Goal: Communication & Community: Answer question/provide support

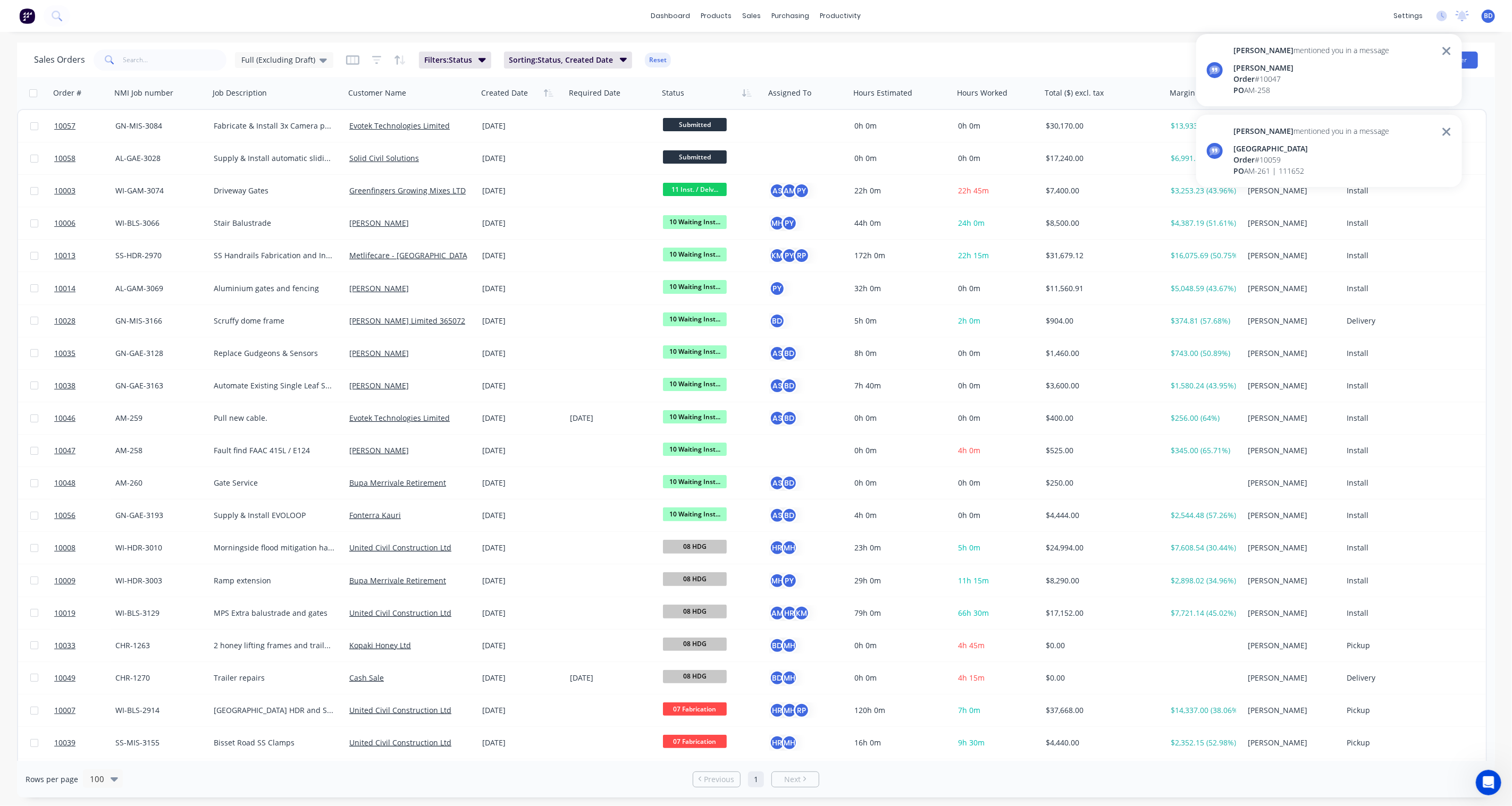
click at [1290, 53] on div "[PERSON_NAME] mentioned you in a message" at bounding box center [1311, 50] width 156 height 11
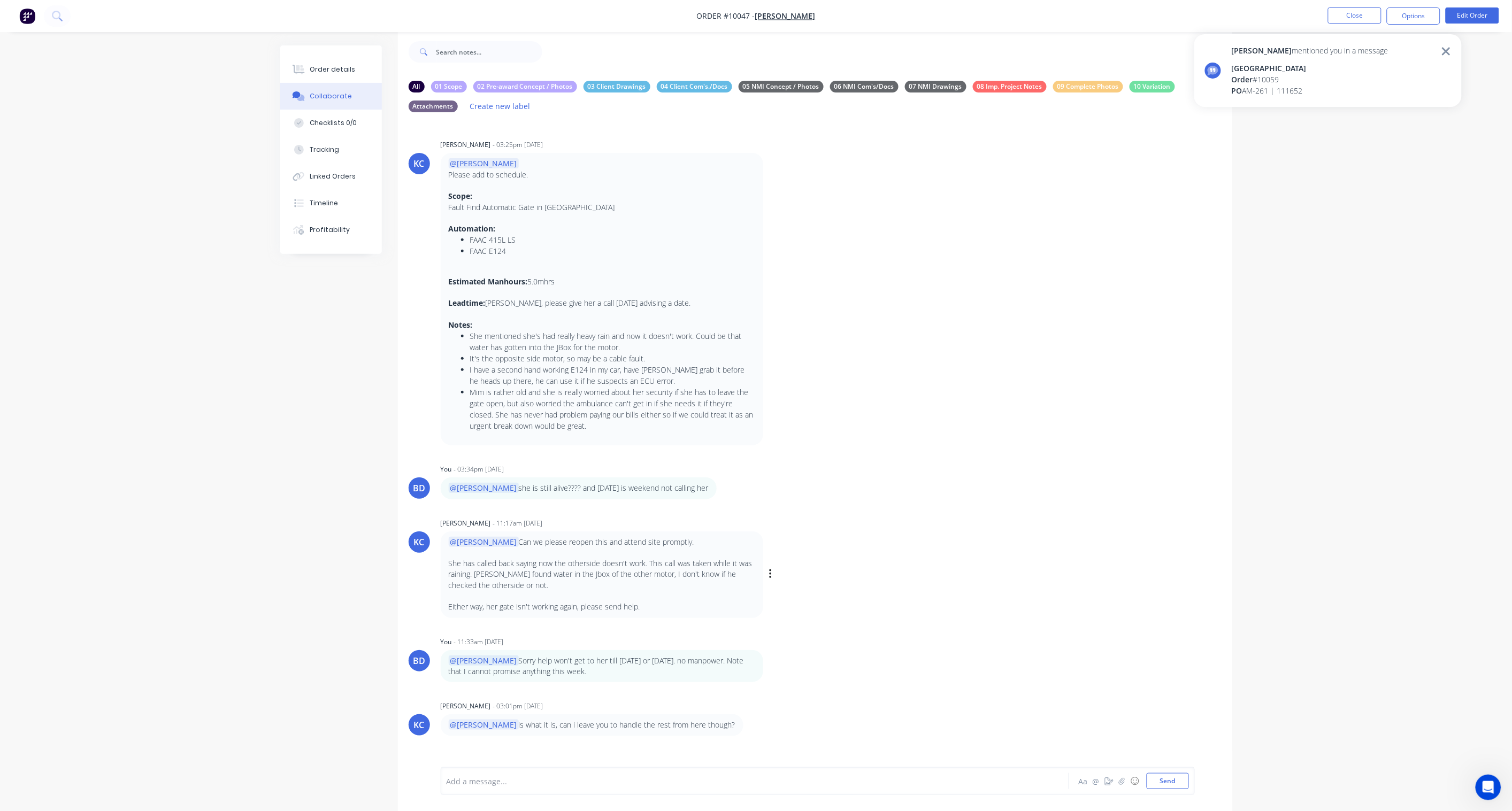
scroll to position [34, 0]
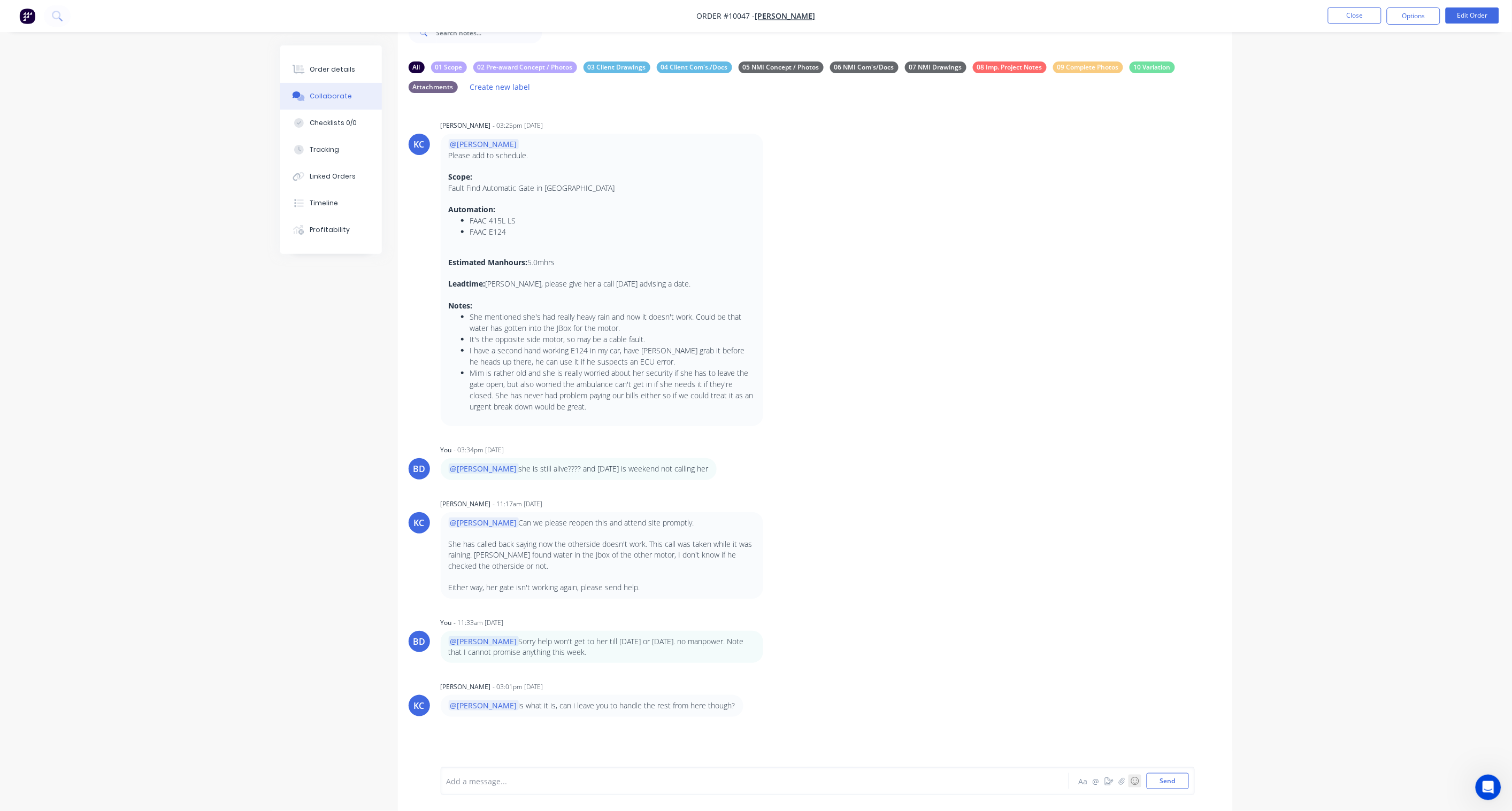
click at [1134, 782] on button "☺" at bounding box center [1135, 781] width 13 height 13
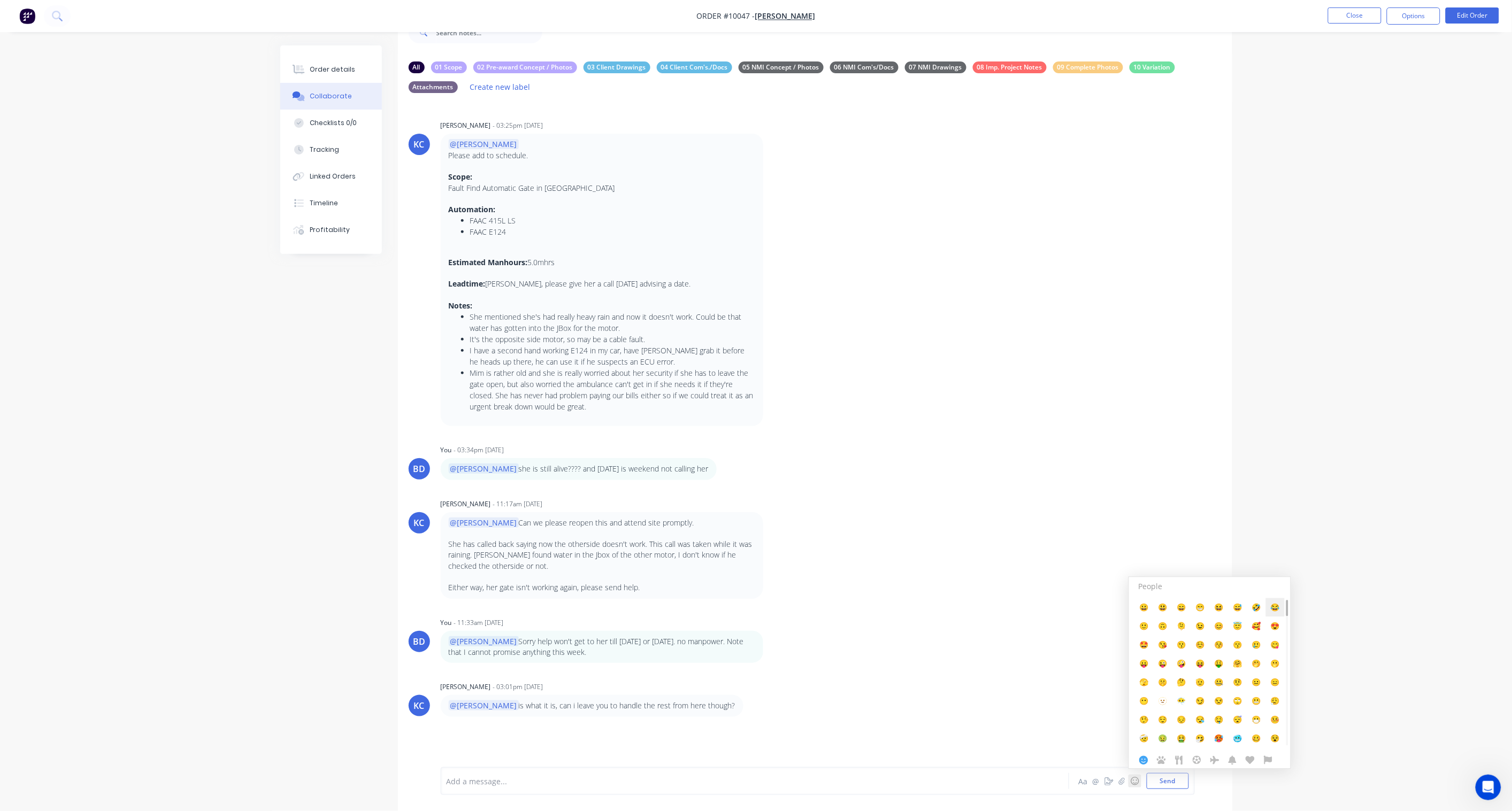
drag, startPoint x: 1284, startPoint y: 610, endPoint x: 1266, endPoint y: 707, distance: 98.7
click at [1237, 704] on span "👍️" at bounding box center [1237, 706] width 9 height 10
click at [1161, 783] on button "Send" at bounding box center [1168, 781] width 43 height 16
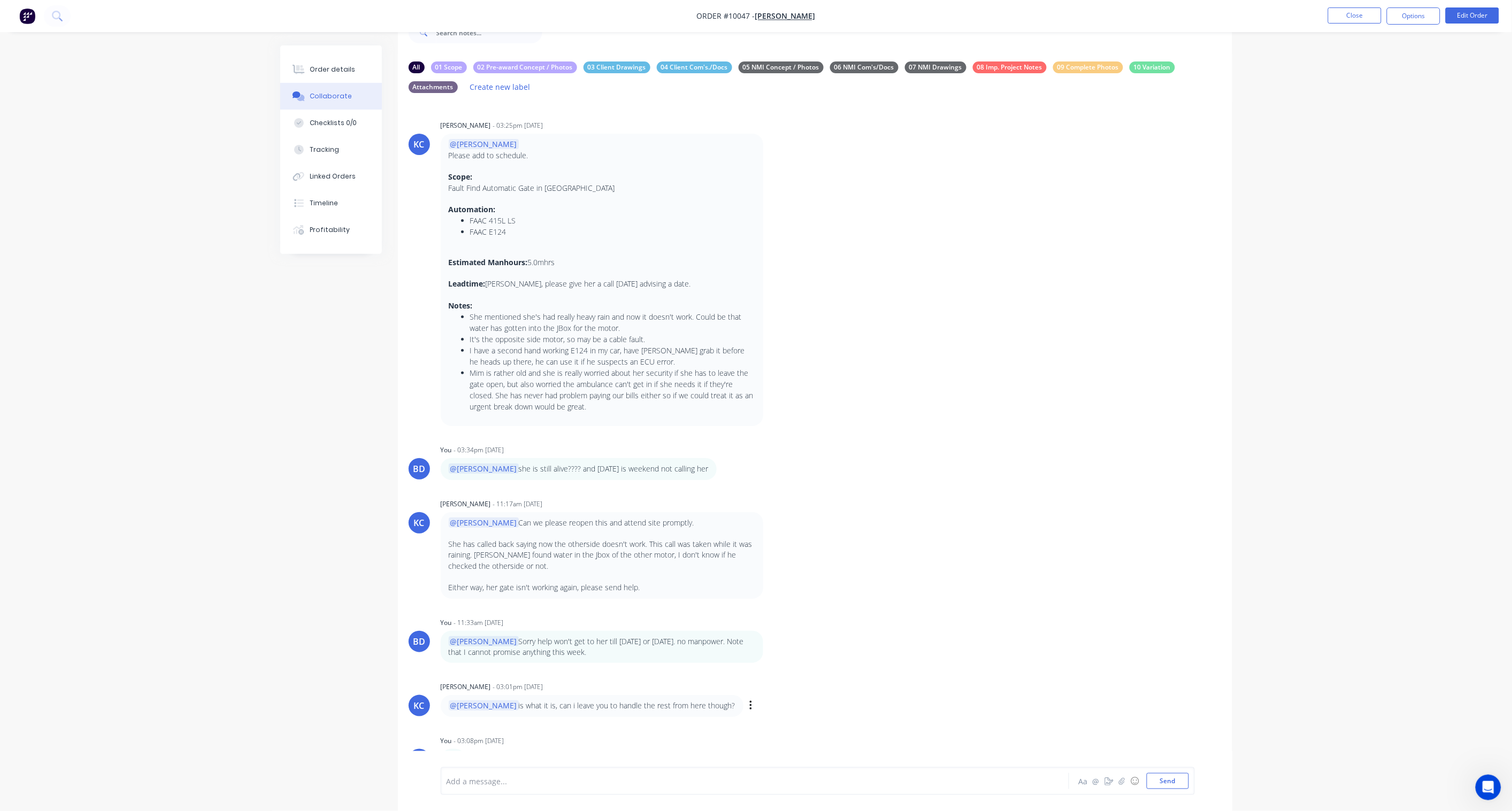
scroll to position [18, 0]
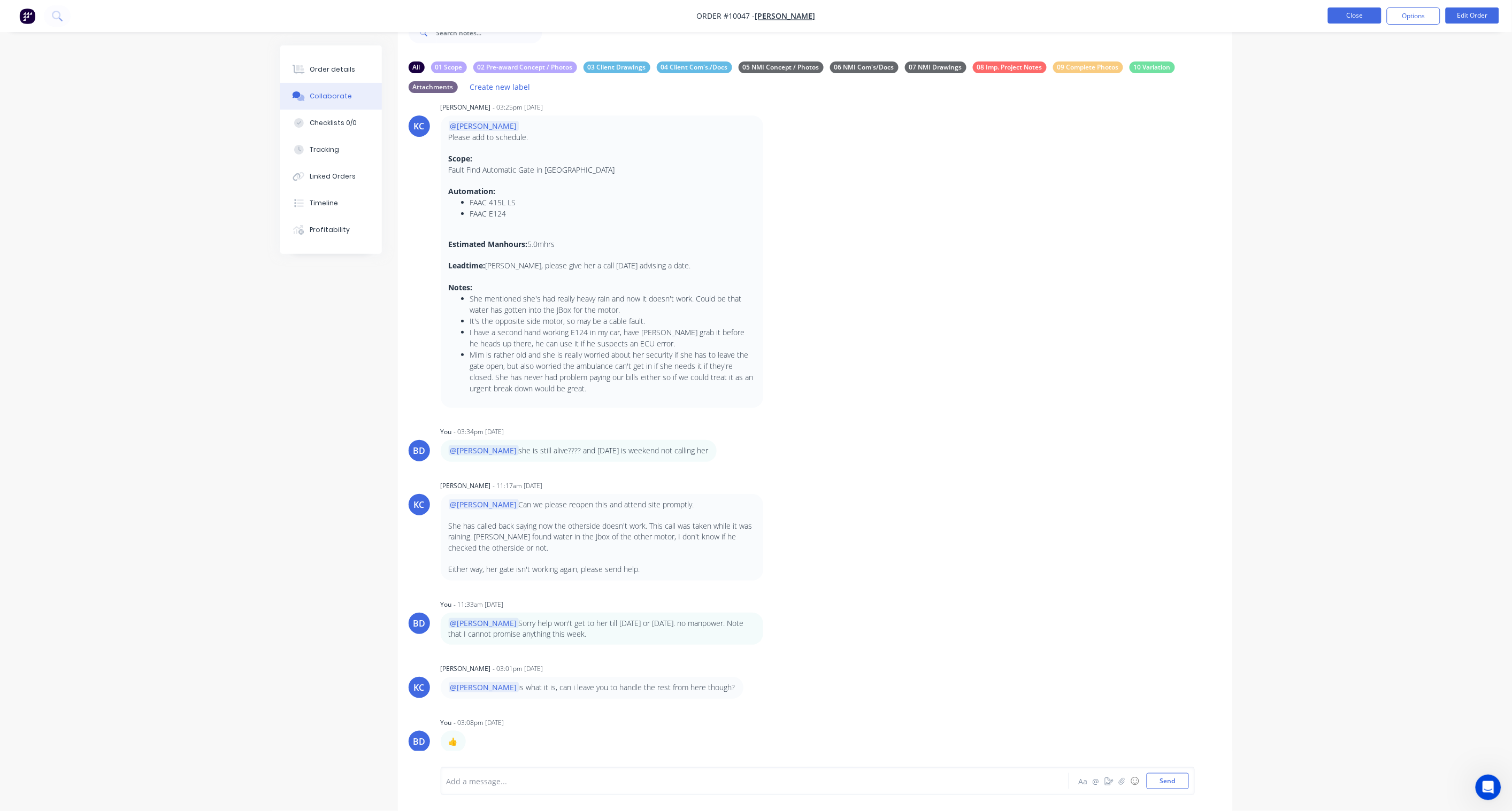
click at [1365, 14] on button "Close" at bounding box center [1354, 15] width 54 height 16
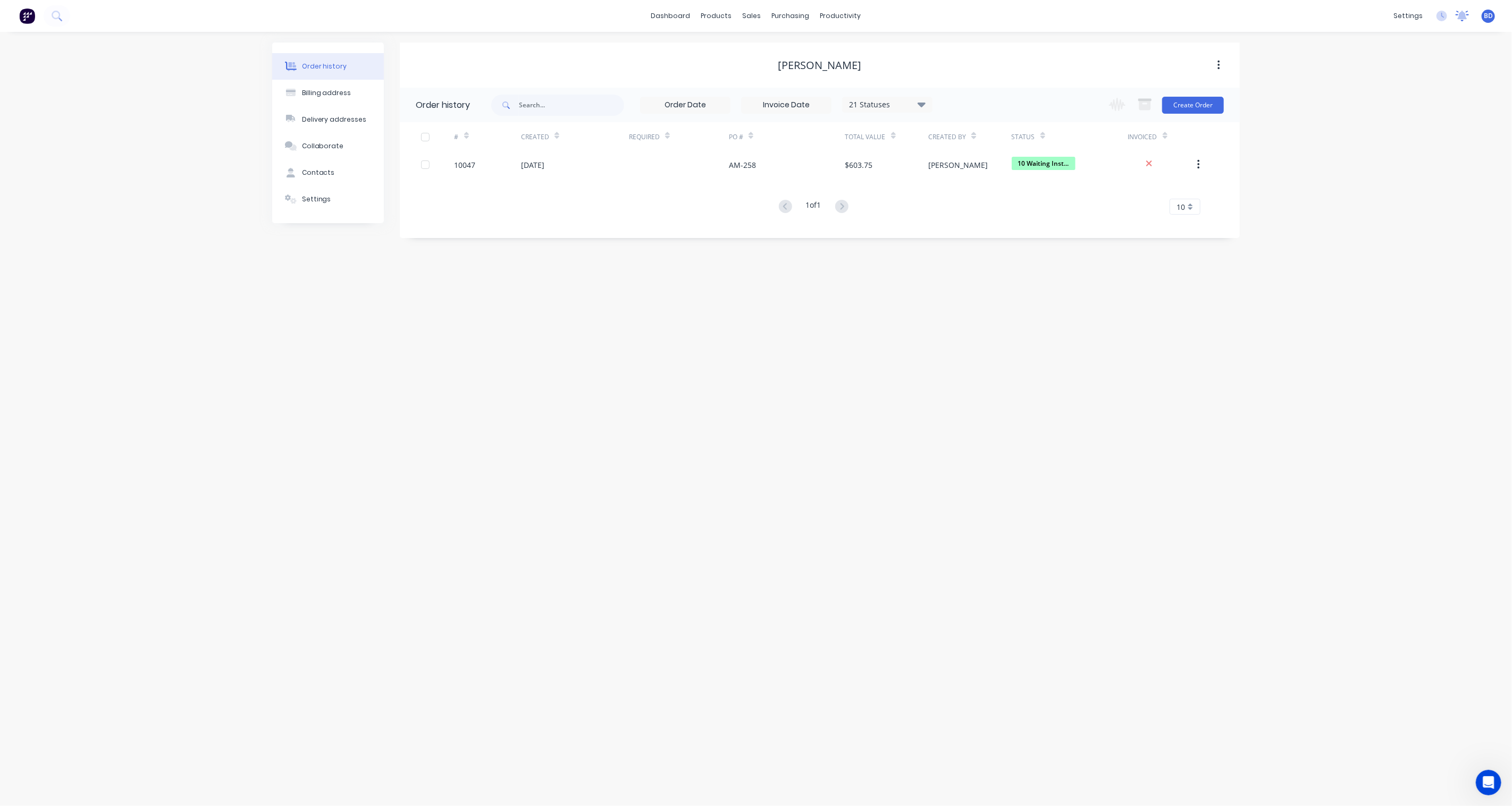
click at [1465, 16] on icon at bounding box center [1463, 15] width 9 height 8
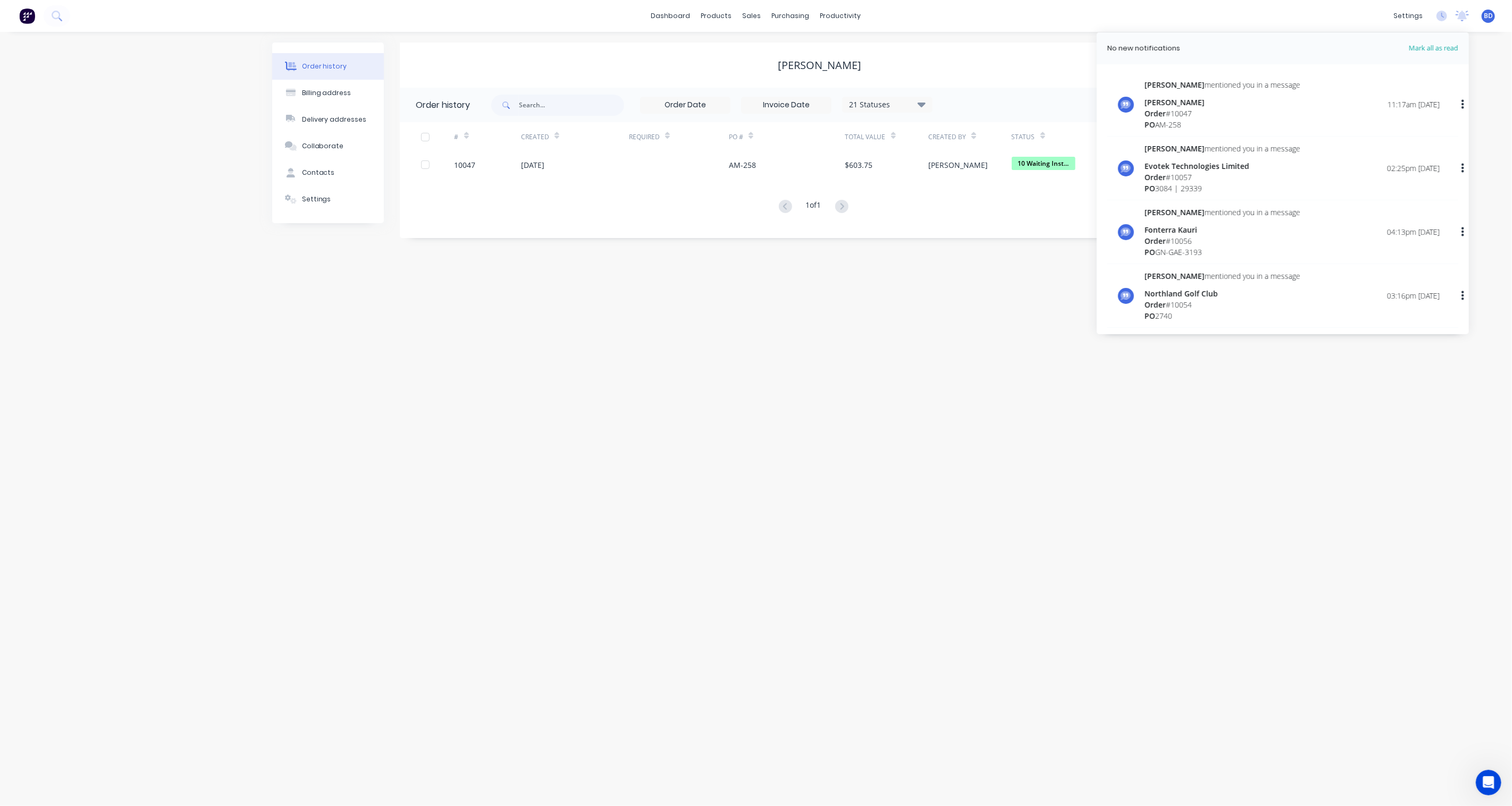
click at [868, 435] on div "Order history Billing address Delivery addresses Collaborate Contacts Settings …" at bounding box center [756, 419] width 1512 height 774
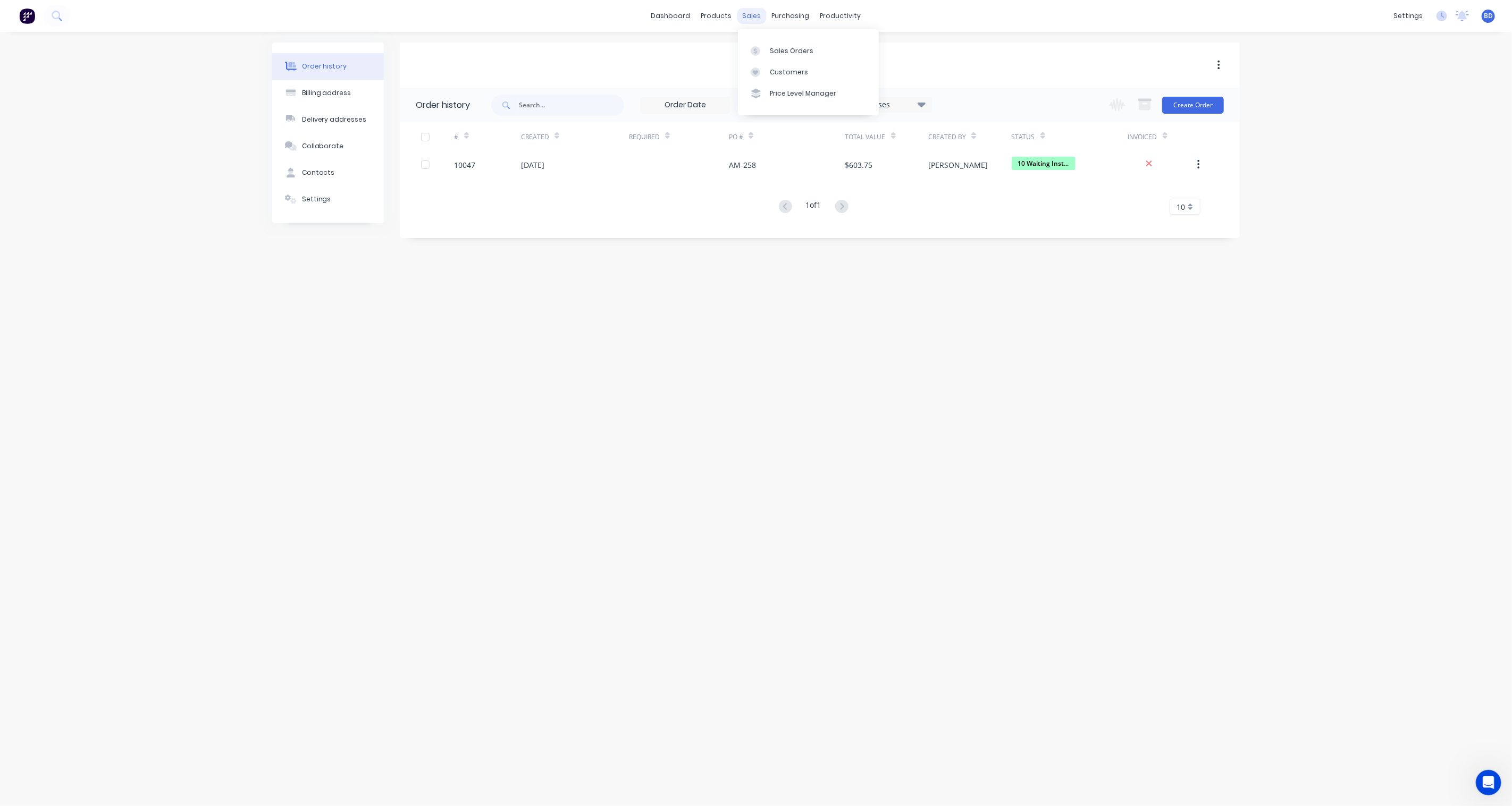
click at [754, 13] on div "sales" at bounding box center [752, 16] width 29 height 16
click at [781, 59] on link "Sales Orders" at bounding box center [808, 50] width 141 height 21
